Goal: Task Accomplishment & Management: Manage account settings

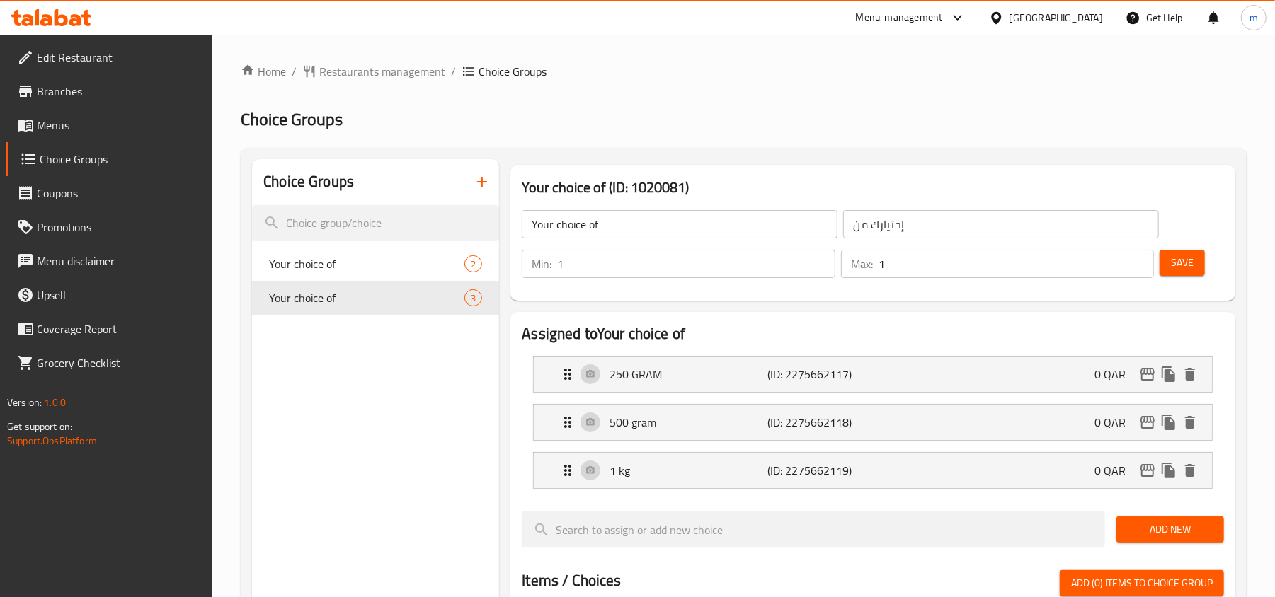
drag, startPoint x: 86, startPoint y: 123, endPoint x: 159, endPoint y: 128, distance: 73.1
click at [86, 123] on span "Menus" at bounding box center [119, 125] width 165 height 17
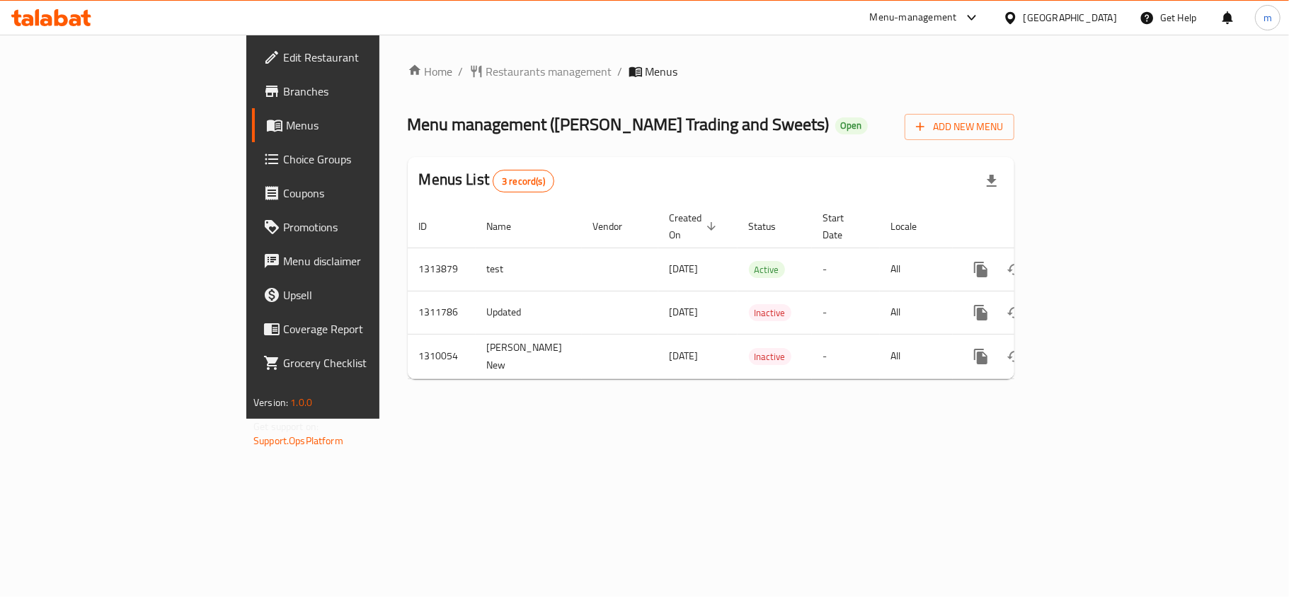
click at [60, 11] on icon at bounding box center [51, 17] width 80 height 17
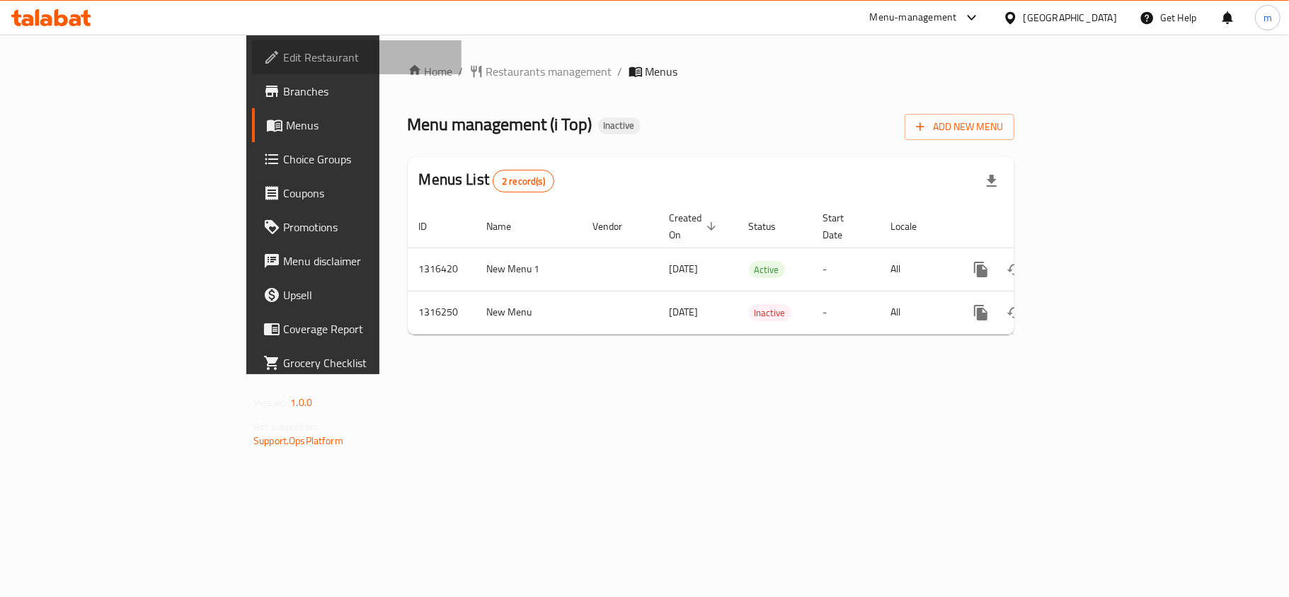
click at [283, 58] on span "Edit Restaurant" at bounding box center [366, 57] width 167 height 17
